Goal: Task Accomplishment & Management: Manage account settings

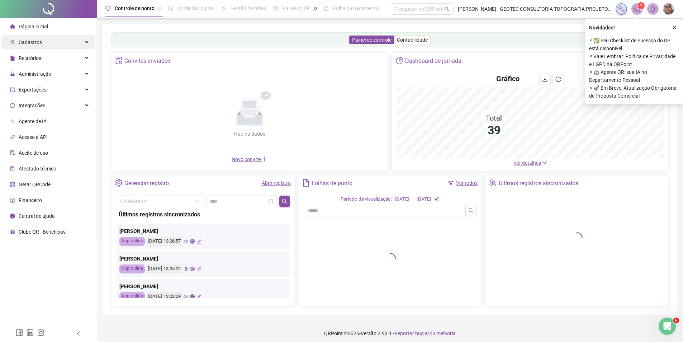
click at [52, 40] on div "Cadastros" at bounding box center [48, 42] width 94 height 14
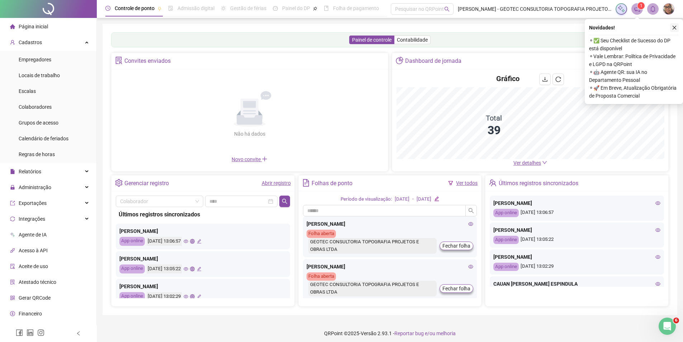
click at [672, 29] on icon "close" at bounding box center [674, 27] width 5 height 5
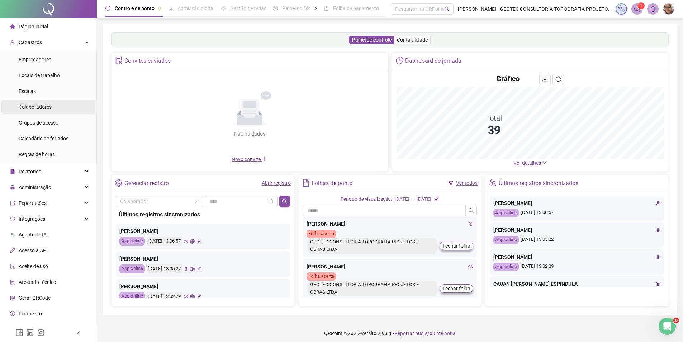
click at [40, 110] on div "Colaboradores" at bounding box center [35, 107] width 33 height 14
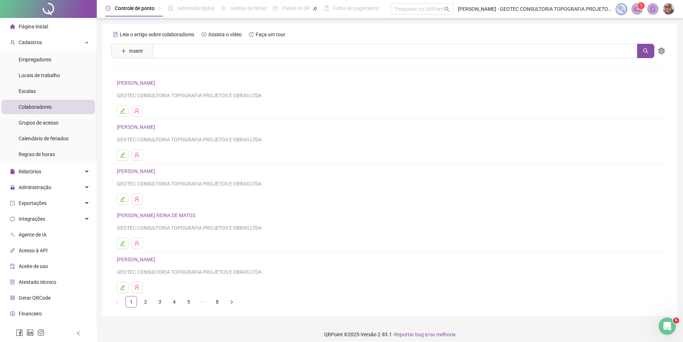
click at [97, 35] on div "Controle de ponto Admissão digital Gestão de férias Painel do DP Folha de pagam…" at bounding box center [390, 173] width 586 height 347
click at [220, 48] on input "text" at bounding box center [395, 51] width 485 height 14
click at [49, 55] on div "Empregadores" at bounding box center [35, 59] width 33 height 14
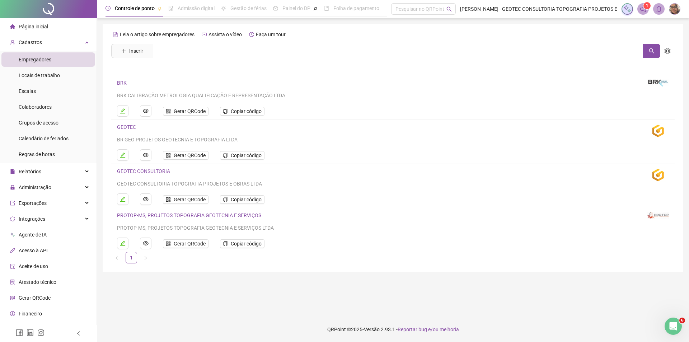
click at [115, 112] on li "BRK BRK CALIBRAÇÃO METROLOGIA QUALIFICAÇÃO E REPRESENTAÇÃO LTDA Gerar QRCode Co…" at bounding box center [392, 98] width 563 height 44
click at [120, 113] on icon "edit" at bounding box center [123, 111] width 6 height 6
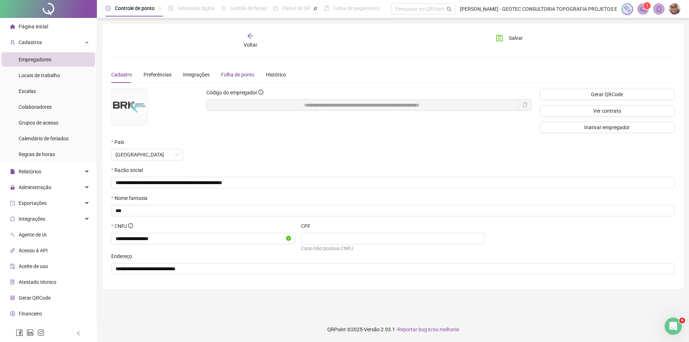
click at [225, 74] on div "Folha de ponto" at bounding box center [237, 75] width 33 height 8
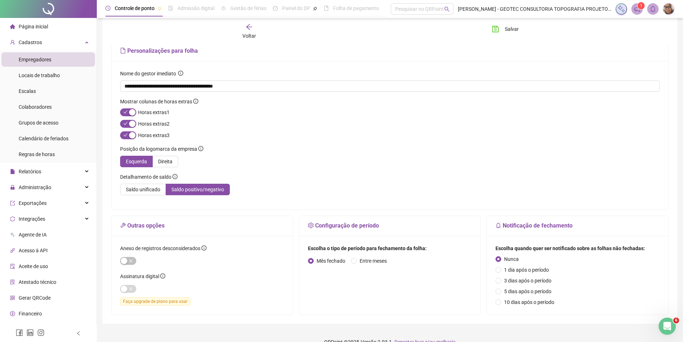
scroll to position [60, 0]
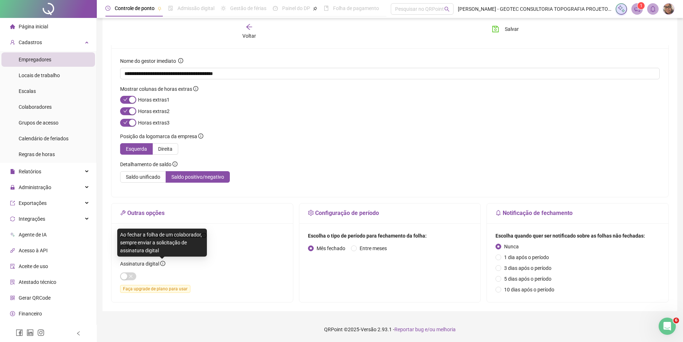
click at [163, 264] on icon "info-circle" at bounding box center [162, 263] width 5 height 5
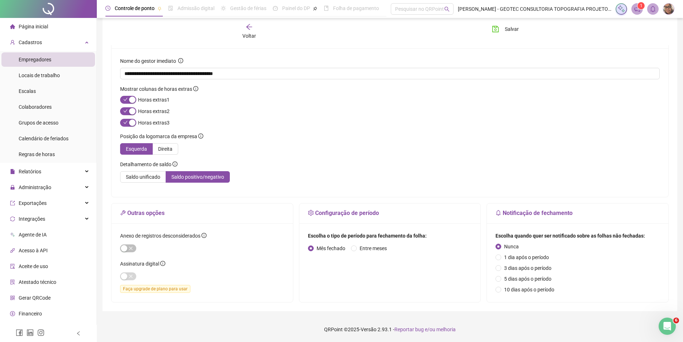
click at [127, 281] on div at bounding box center [202, 275] width 164 height 11
click at [170, 292] on span "Faça upgrade de plano para usar" at bounding box center [155, 289] width 70 height 8
click at [156, 309] on div "Disponível a partir do plano Gerencial ." at bounding box center [154, 303] width 90 height 12
click at [173, 306] on span "Gerencial" at bounding box center [184, 303] width 22 height 6
click at [167, 304] on div "Disponível a partir do plano Gerencial ." at bounding box center [154, 303] width 90 height 12
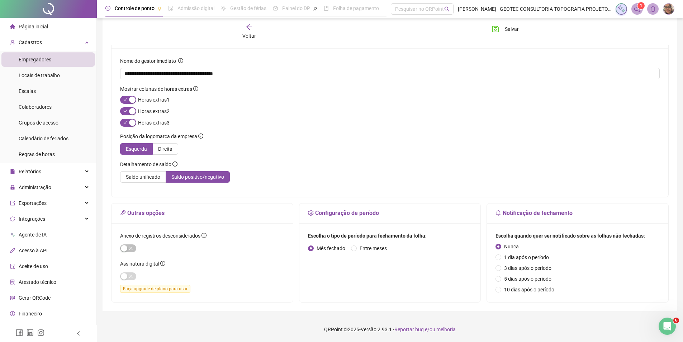
click at [144, 286] on span "Faça upgrade de plano para usar" at bounding box center [155, 289] width 70 height 8
click at [155, 290] on span "Faça upgrade de plano para usar" at bounding box center [155, 289] width 70 height 8
click at [155, 305] on div "Disponível a partir do plano Gerencial ." at bounding box center [154, 303] width 90 height 12
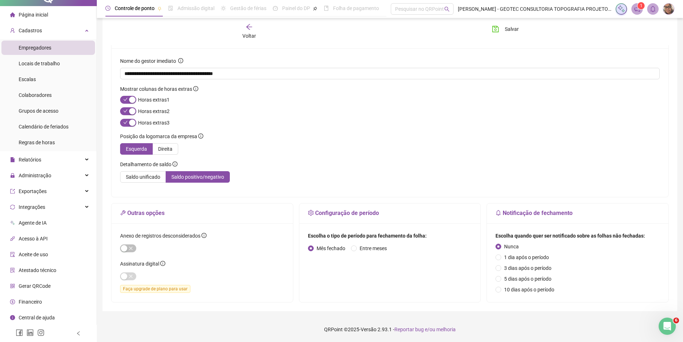
click at [47, 298] on li "Financeiro" at bounding box center [48, 301] width 94 height 14
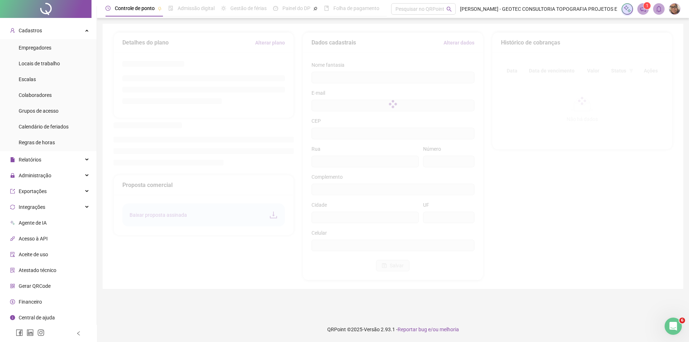
type input "**********"
type input "***"
type input "**"
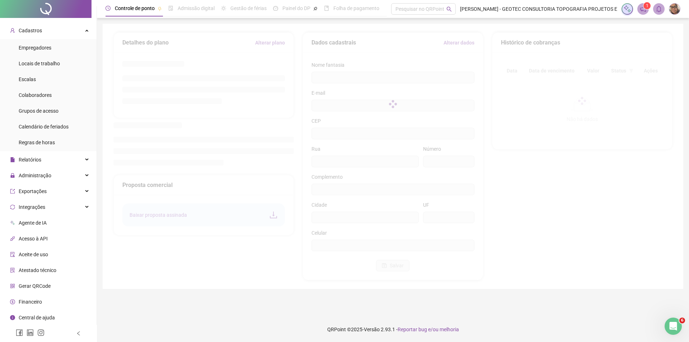
type input "**********"
type input "**"
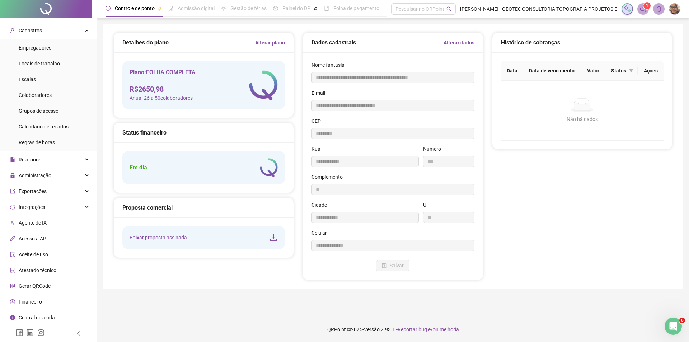
type input "*********"
type input "**********"
click at [275, 236] on icon "download" at bounding box center [273, 237] width 9 height 9
click at [674, 326] on icon "Abertura do Messenger da Intercom" at bounding box center [672, 325] width 12 height 12
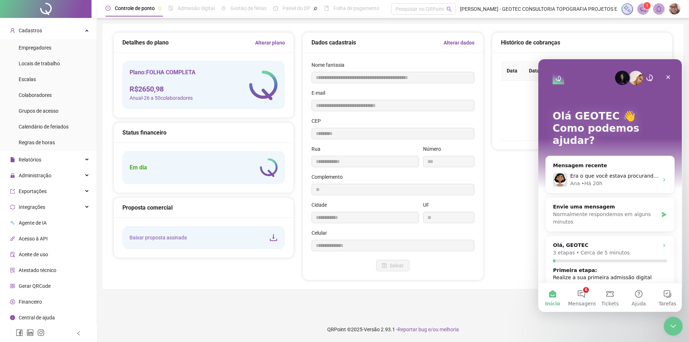
click at [678, 326] on div "Encerramento do Messenger da Intercom" at bounding box center [671, 324] width 17 height 17
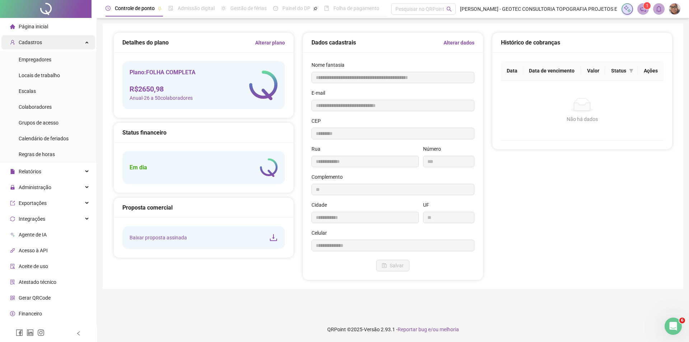
click at [51, 45] on div "Cadastros" at bounding box center [48, 42] width 94 height 14
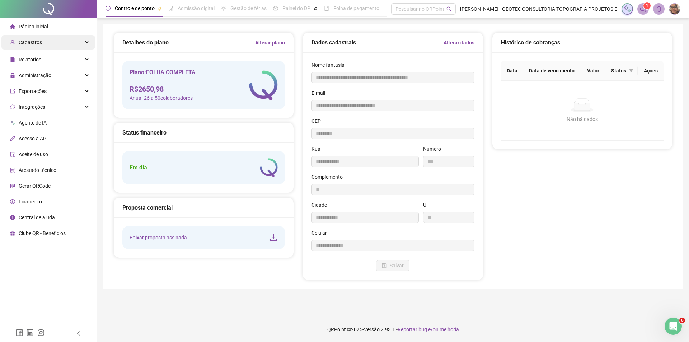
click at [51, 45] on div "Cadastros" at bounding box center [48, 42] width 94 height 14
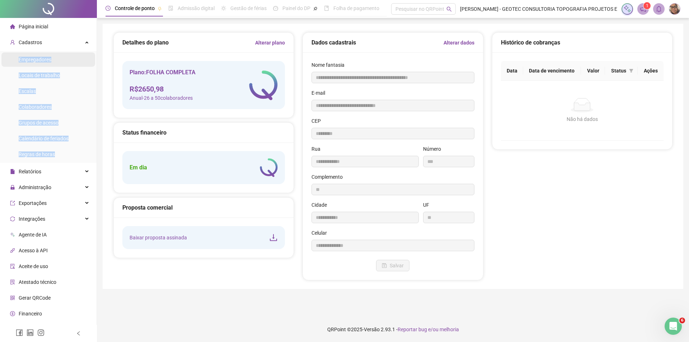
click at [40, 57] on span "Empregadores" at bounding box center [35, 60] width 33 height 6
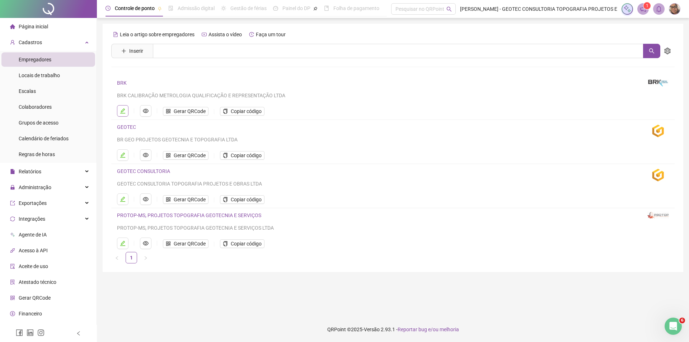
click at [120, 109] on icon "edit" at bounding box center [123, 111] width 6 height 6
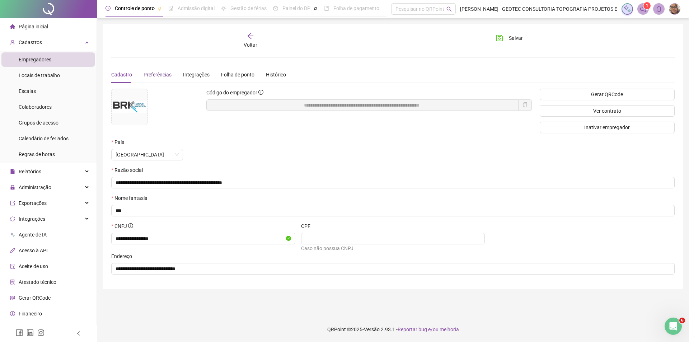
click at [169, 75] on span "Preferências" at bounding box center [157, 75] width 28 height 6
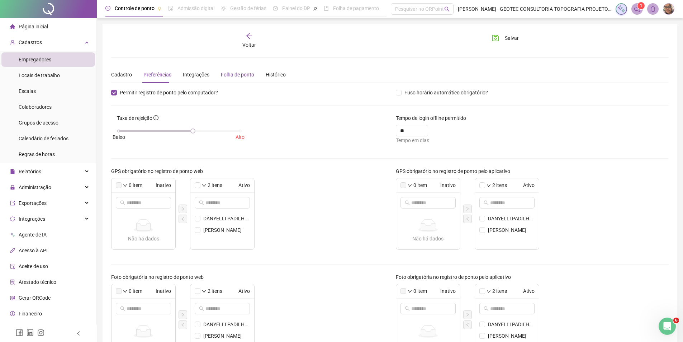
click at [223, 75] on div "Folha de ponto" at bounding box center [237, 75] width 33 height 8
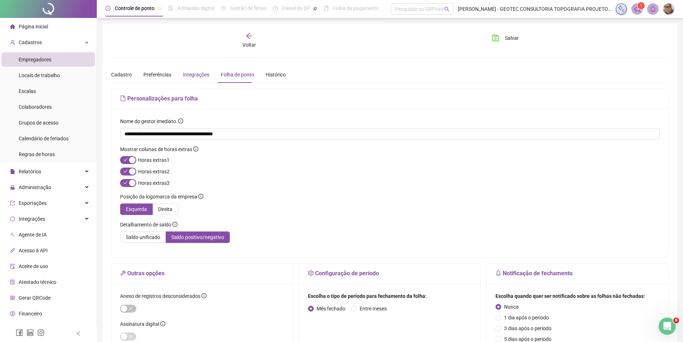
click at [195, 75] on div "Integrações" at bounding box center [196, 75] width 27 height 8
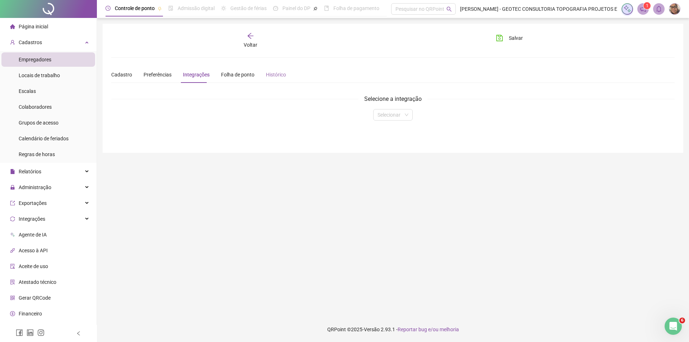
click at [270, 80] on div "Histórico" at bounding box center [276, 74] width 20 height 16
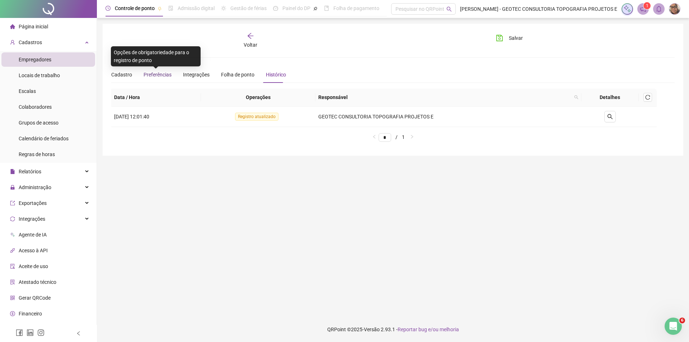
click at [155, 74] on span "Preferências" at bounding box center [157, 75] width 28 height 6
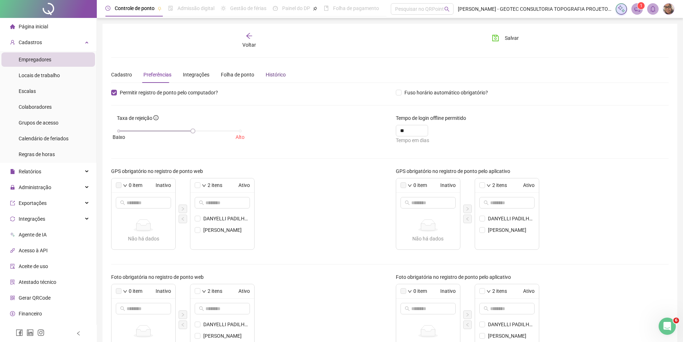
click at [275, 72] on div "Histórico" at bounding box center [276, 75] width 20 height 8
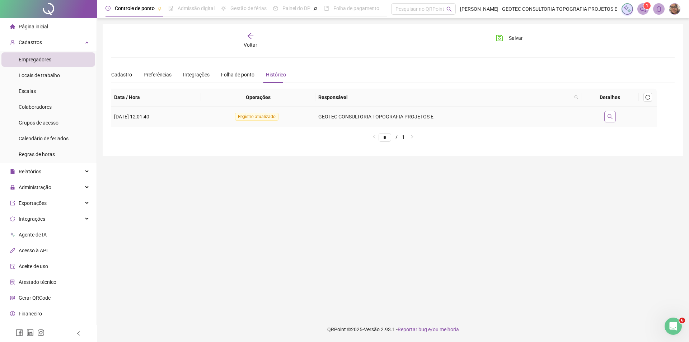
click at [608, 114] on icon "search" at bounding box center [610, 117] width 6 height 6
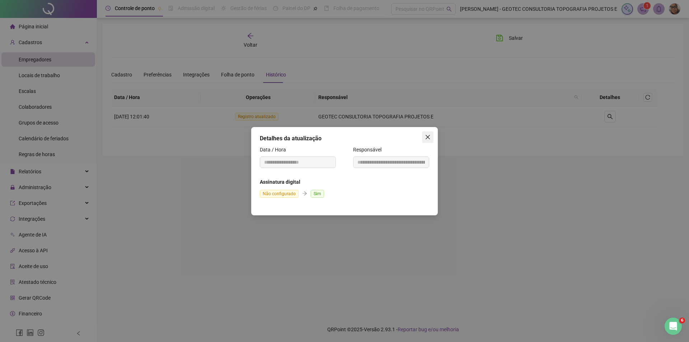
click at [424, 139] on span "Close" at bounding box center [427, 137] width 11 height 6
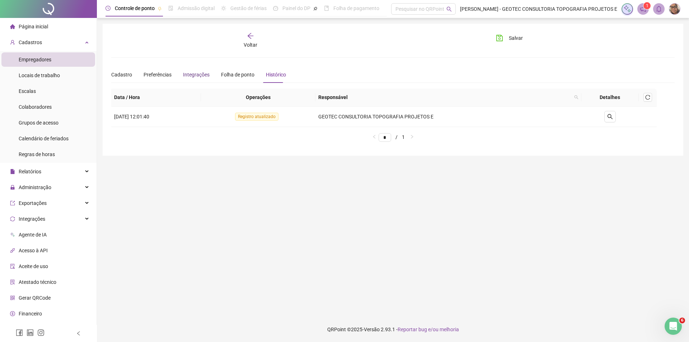
click at [186, 73] on div "Integrações" at bounding box center [196, 75] width 27 height 8
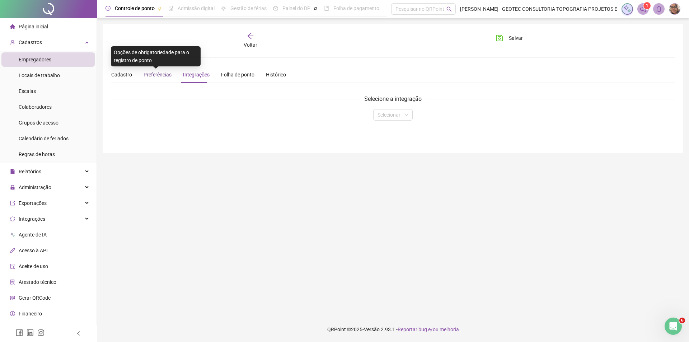
click at [152, 74] on span "Preferências" at bounding box center [157, 75] width 28 height 6
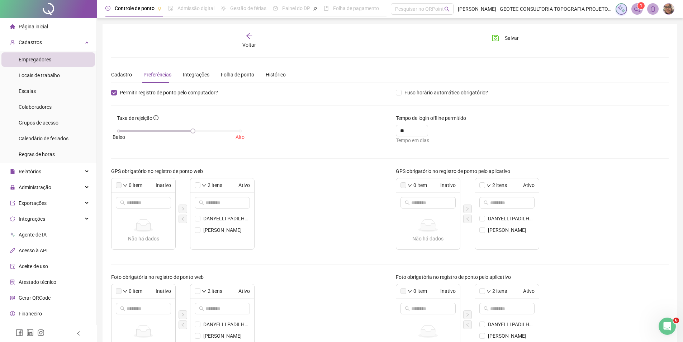
click at [134, 70] on div "Cadastro Preferências Integrações Folha de ponto Histórico" at bounding box center [198, 74] width 175 height 16
click at [130, 73] on div "Cadastro" at bounding box center [121, 75] width 21 height 8
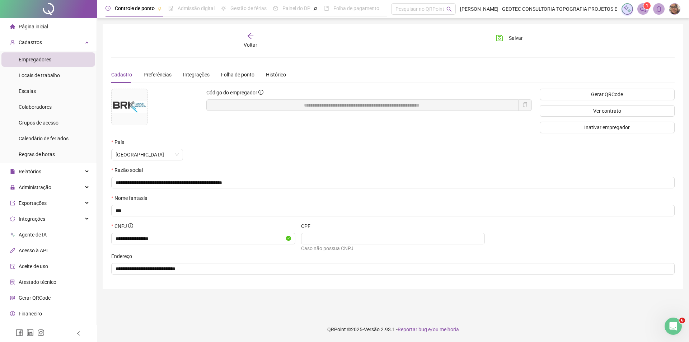
click at [50, 59] on span "Empregadores" at bounding box center [35, 60] width 33 height 6
click at [250, 30] on div "**********" at bounding box center [393, 156] width 580 height 265
click at [253, 38] on icon "arrow-left" at bounding box center [250, 35] width 7 height 7
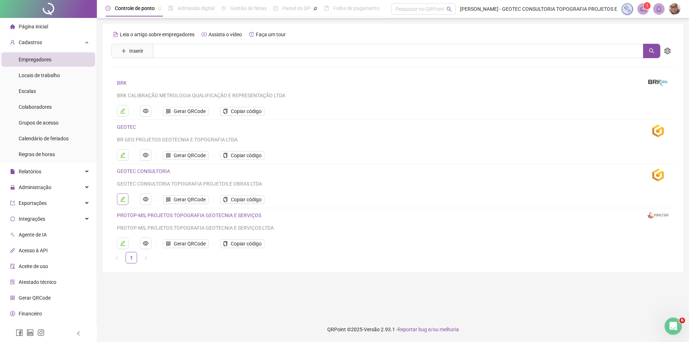
click at [121, 200] on icon "edit" at bounding box center [123, 199] width 6 height 6
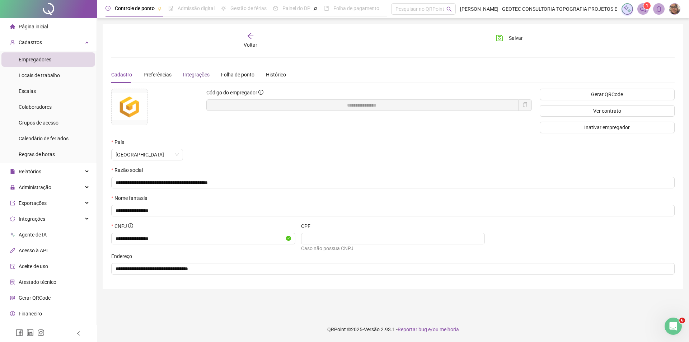
click at [203, 71] on div "Integrações" at bounding box center [196, 75] width 27 height 8
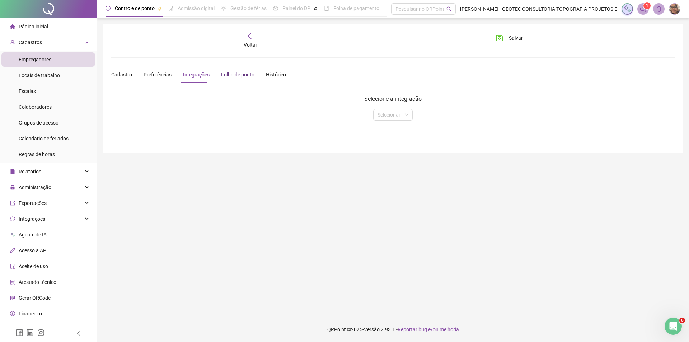
click at [236, 75] on div "Folha de ponto" at bounding box center [237, 75] width 33 height 8
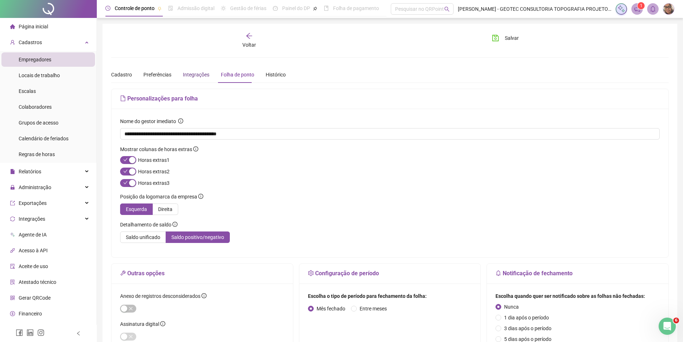
click at [203, 74] on div "Integrações" at bounding box center [196, 75] width 27 height 8
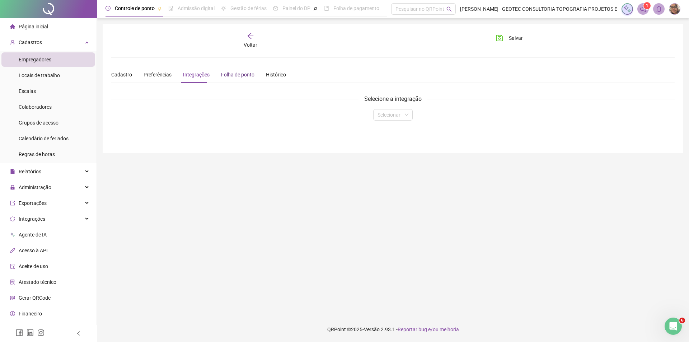
click at [243, 74] on div "Folha de ponto" at bounding box center [237, 75] width 33 height 8
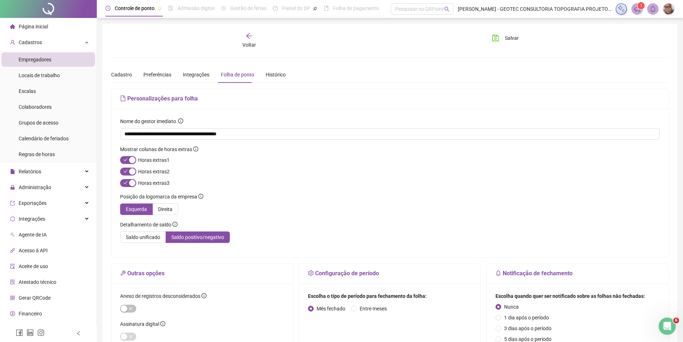
click at [167, 100] on h5 "Personalizações para folha" at bounding box center [390, 98] width 540 height 9
click at [123, 101] on icon "file" at bounding box center [123, 98] width 6 height 6
click at [59, 173] on div "Relatórios" at bounding box center [48, 171] width 94 height 14
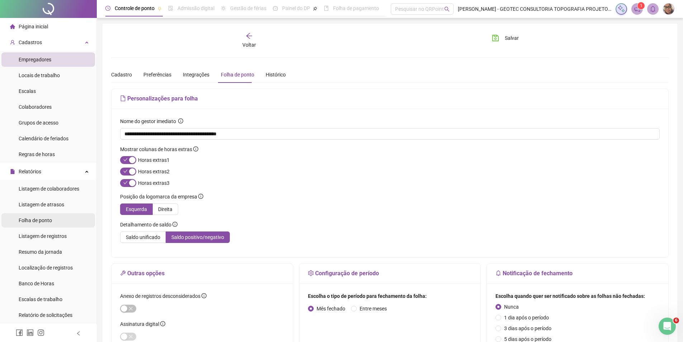
click at [59, 222] on li "Folha de ponto" at bounding box center [48, 220] width 94 height 14
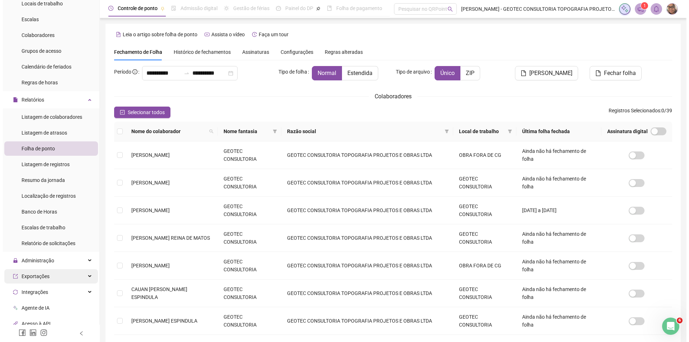
scroll to position [108, 0]
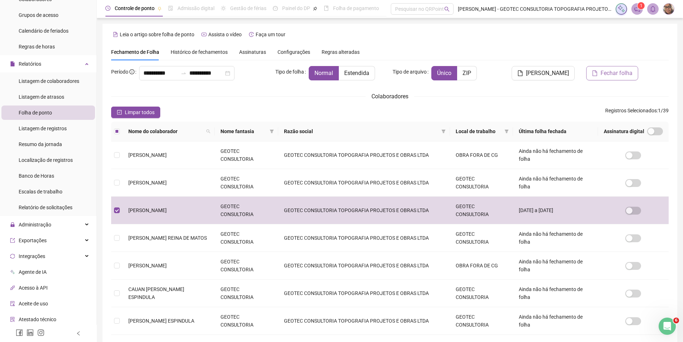
click at [617, 75] on span "Fechar folha" at bounding box center [617, 73] width 32 height 9
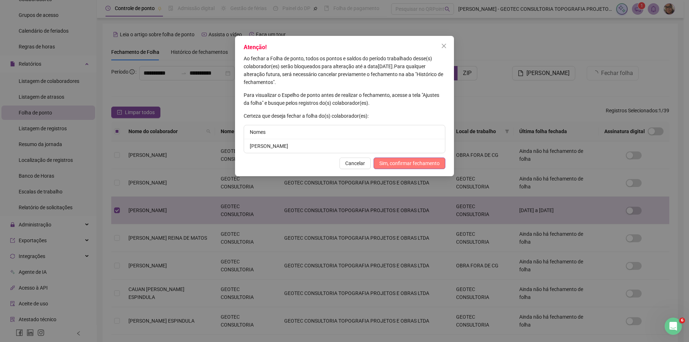
click at [403, 161] on span "Sim, confirmar fechamento" at bounding box center [409, 163] width 60 height 8
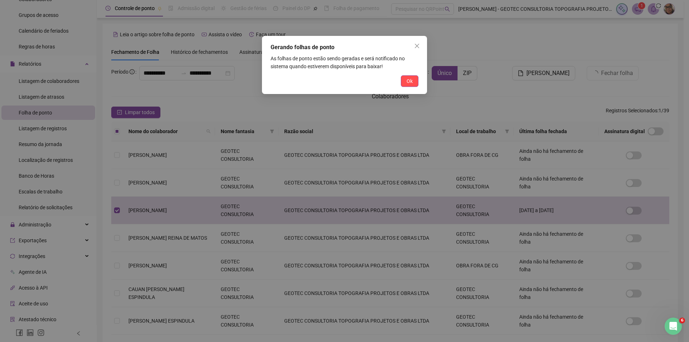
click at [420, 73] on div "Gerando folhas de ponto As folhas de ponto estão sendo geradas e será notificad…" at bounding box center [344, 65] width 165 height 58
click at [415, 78] on button "Ok" at bounding box center [410, 80] width 18 height 11
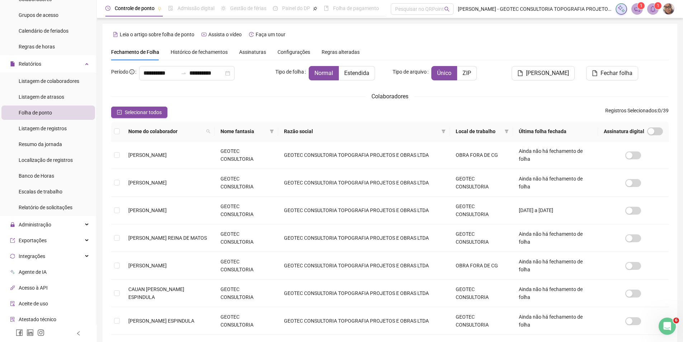
click at [243, 54] on span "Assinaturas" at bounding box center [252, 51] width 27 height 5
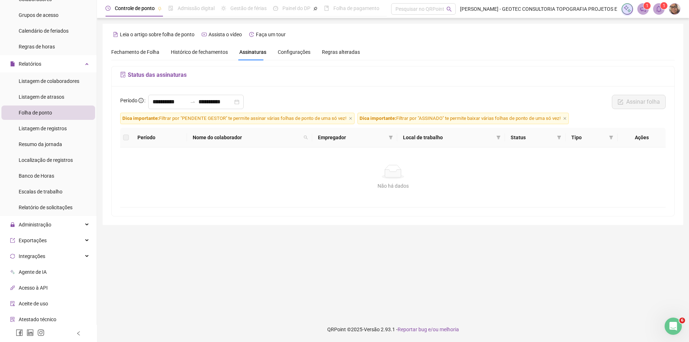
click at [387, 117] on span "Dica importante:" at bounding box center [377, 117] width 37 height 5
click at [349, 118] on span "Dica importante: Filtrar por "PENDENTE GESTOR" te permite assinar várias folhas…" at bounding box center [237, 118] width 234 height 11
click at [638, 9] on span at bounding box center [642, 8] width 11 height 11
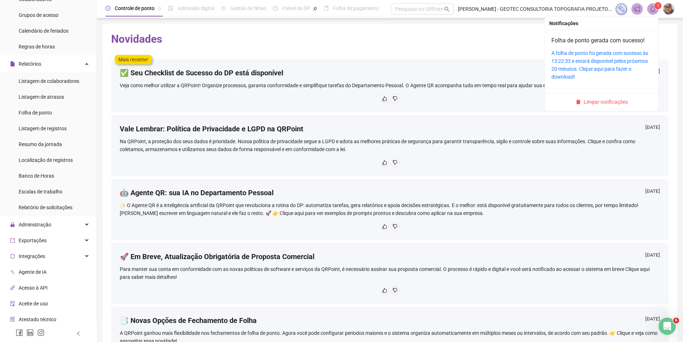
click at [654, 11] on icon "bell" at bounding box center [653, 9] width 6 height 6
click at [618, 58] on link "A folha de ponto foi gerada com sucesso às 13:22:33 e estará disponível pelos p…" at bounding box center [600, 64] width 97 height 29
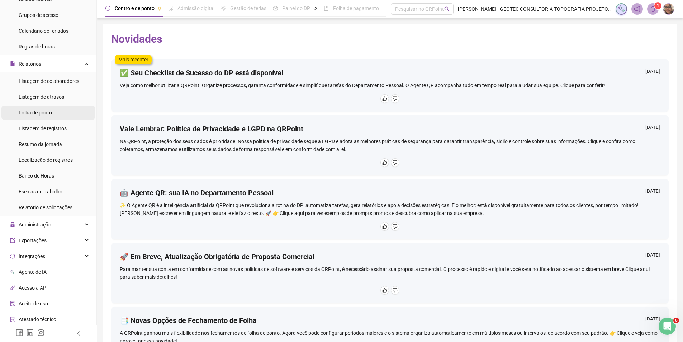
click at [57, 112] on li "Folha de ponto" at bounding box center [48, 112] width 94 height 14
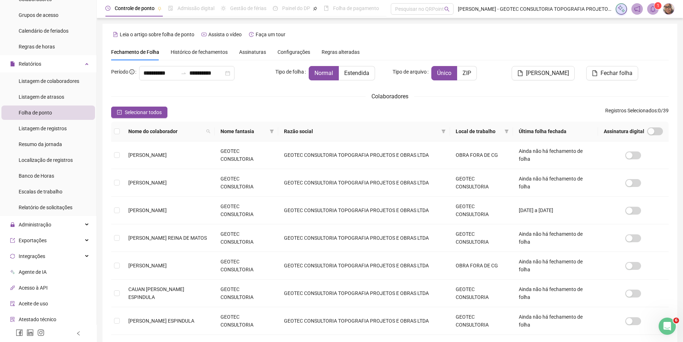
click at [194, 48] on div "Histórico de fechamentos" at bounding box center [199, 52] width 57 height 8
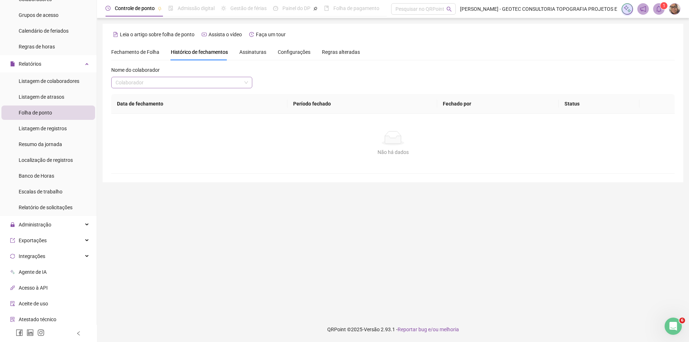
click at [186, 85] on input "search" at bounding box center [178, 82] width 126 height 11
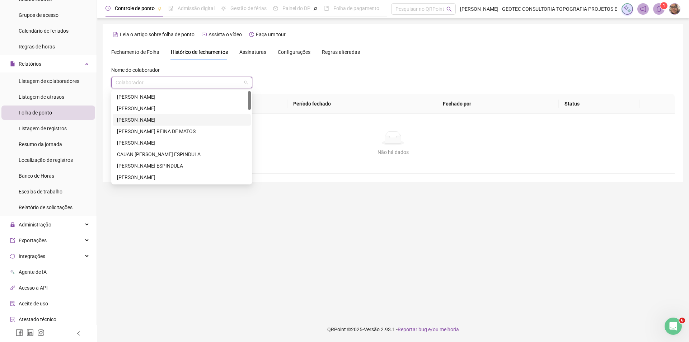
click at [178, 117] on div "[PERSON_NAME]" at bounding box center [181, 120] width 129 height 8
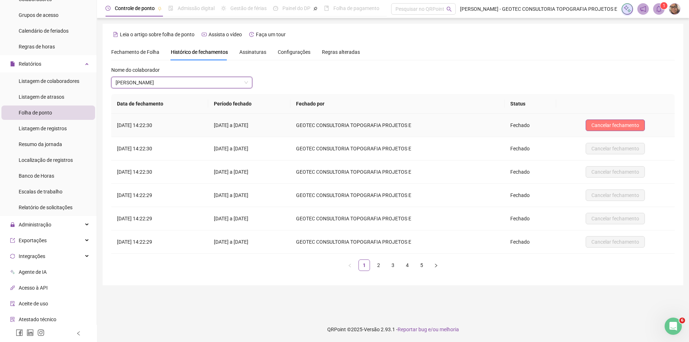
click at [621, 126] on span "Cancelar fechamento" at bounding box center [615, 125] width 48 height 8
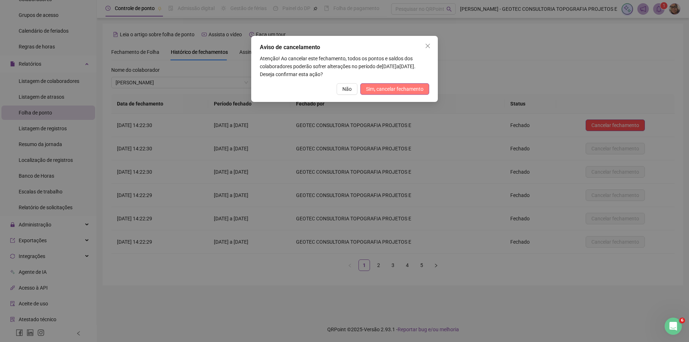
click at [403, 84] on button "Sim, cancelar fechamento" at bounding box center [394, 88] width 69 height 11
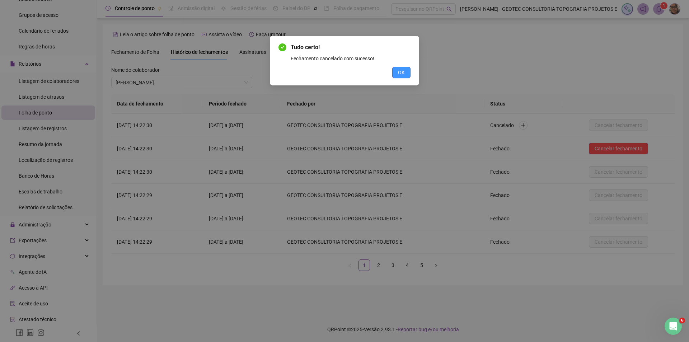
click at [402, 74] on span "OK" at bounding box center [401, 72] width 7 height 8
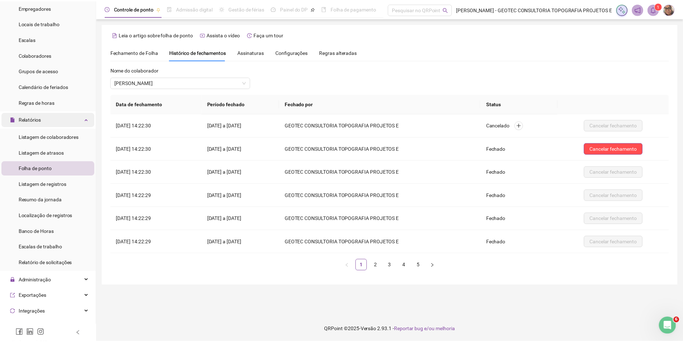
scroll to position [36, 0]
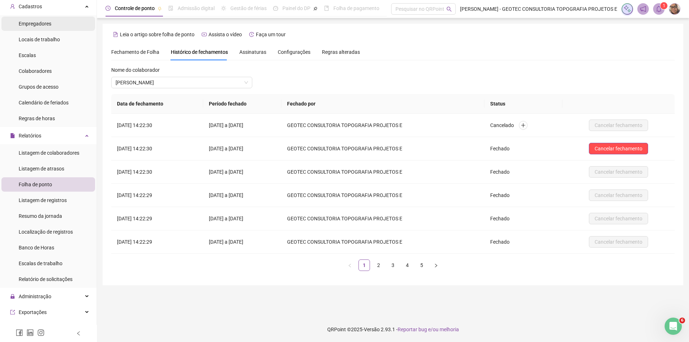
click at [46, 26] on span "Empregadores" at bounding box center [35, 24] width 33 height 6
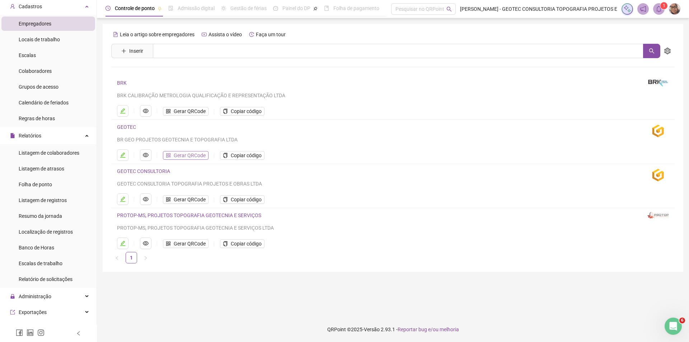
click at [195, 152] on span "Gerar QRCode" at bounding box center [190, 155] width 32 height 8
click at [42, 71] on span "Colaboradores" at bounding box center [35, 71] width 33 height 6
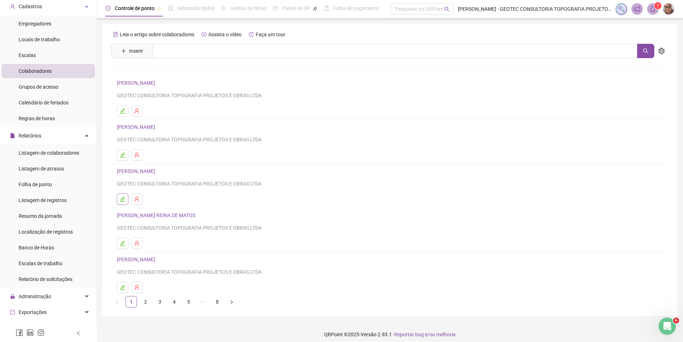
click at [126, 198] on button "button" at bounding box center [122, 198] width 11 height 11
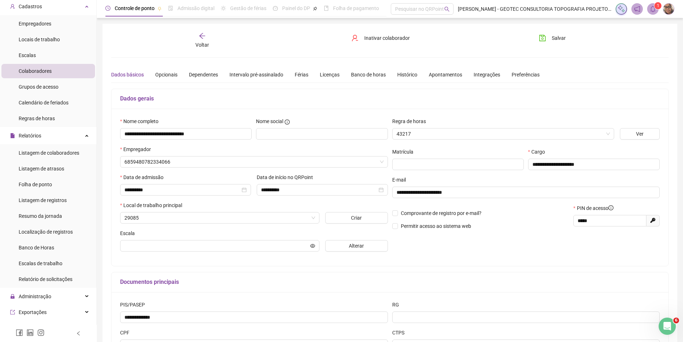
type input "**********"
